Goal: Find specific page/section: Find specific page/section

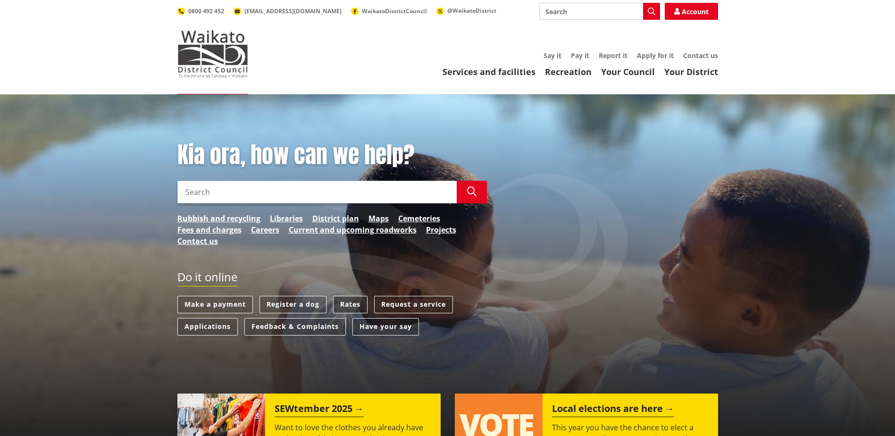
click at [361, 307] on link "Rates" at bounding box center [350, 304] width 34 height 17
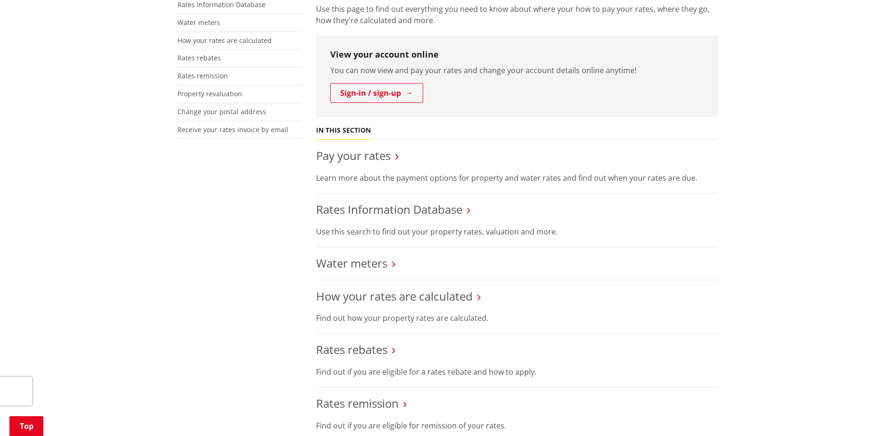
scroll to position [283, 0]
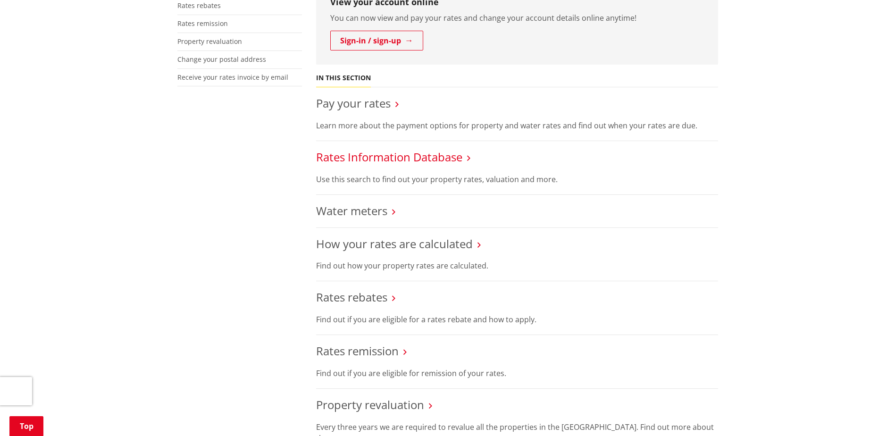
click at [408, 159] on link "Rates Information Database" at bounding box center [389, 157] width 146 height 16
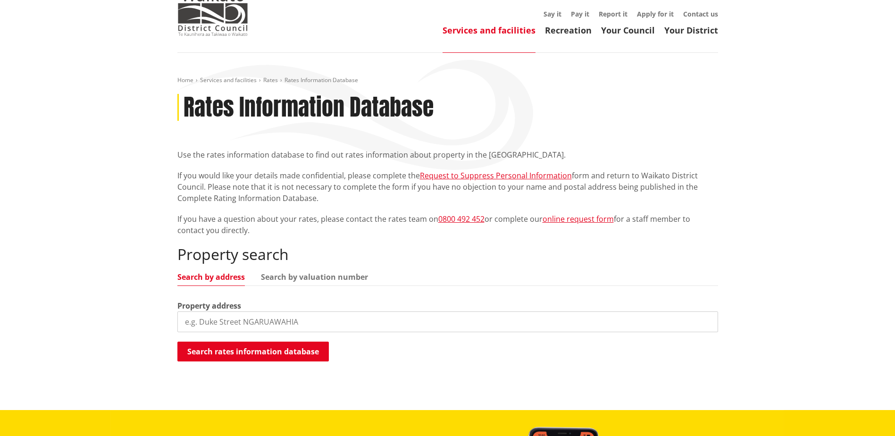
scroll to position [94, 0]
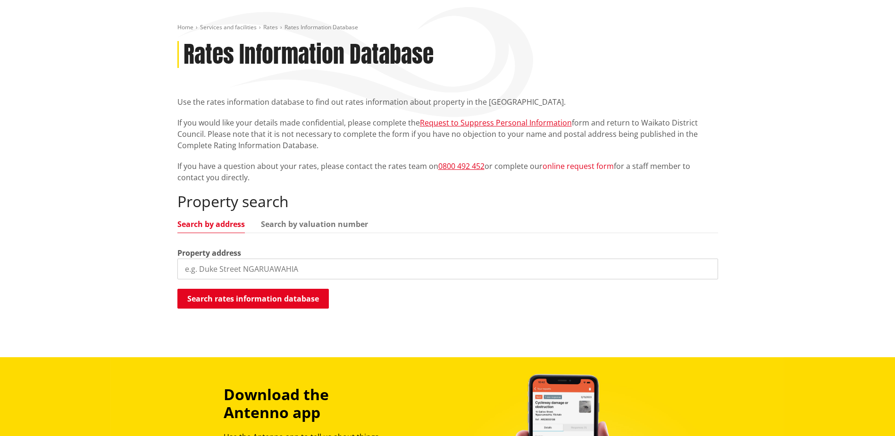
click at [564, 168] on link "online request form" at bounding box center [578, 166] width 71 height 10
